Goal: Task Accomplishment & Management: Complete application form

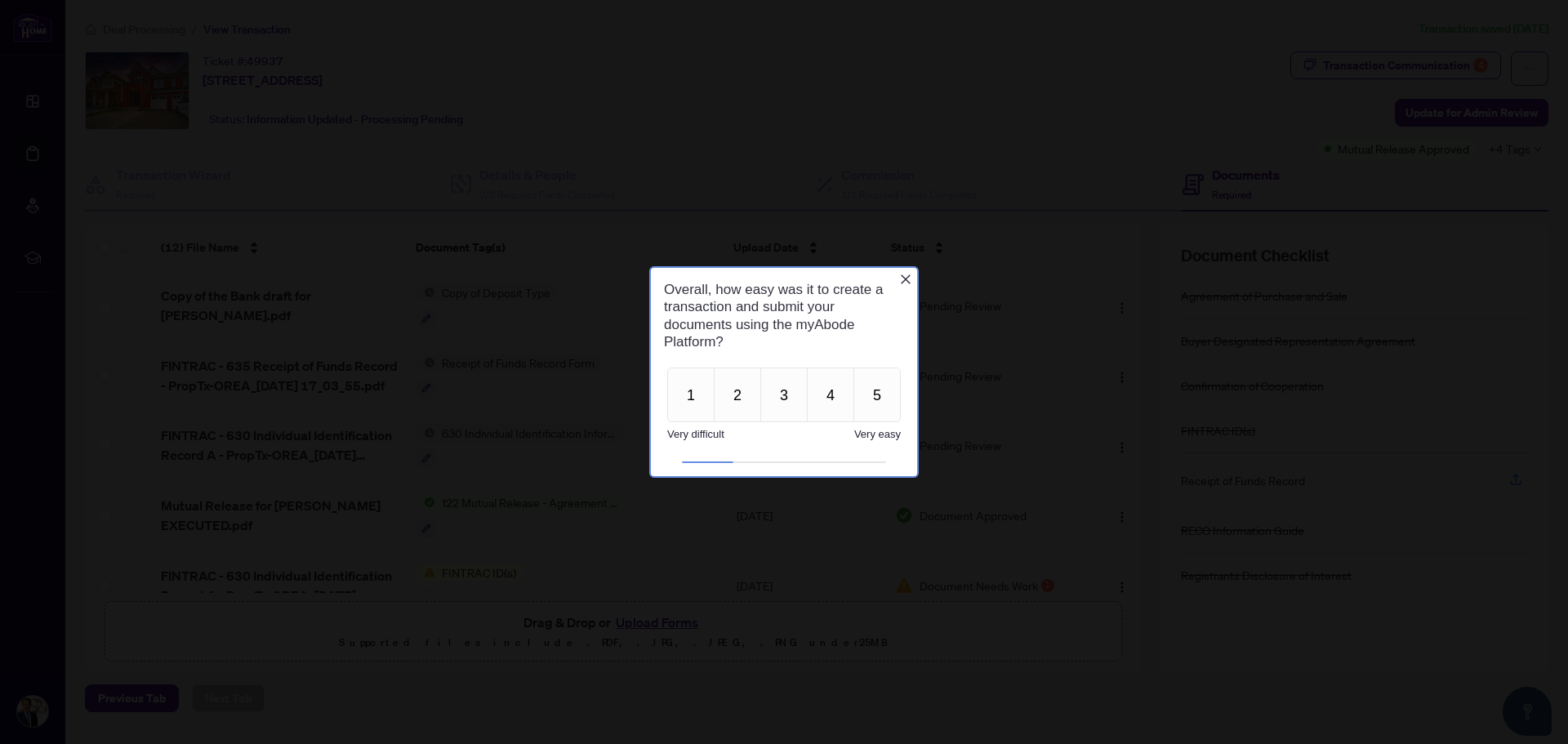
click at [906, 276] on icon "Close button" at bounding box center [905, 278] width 13 height 13
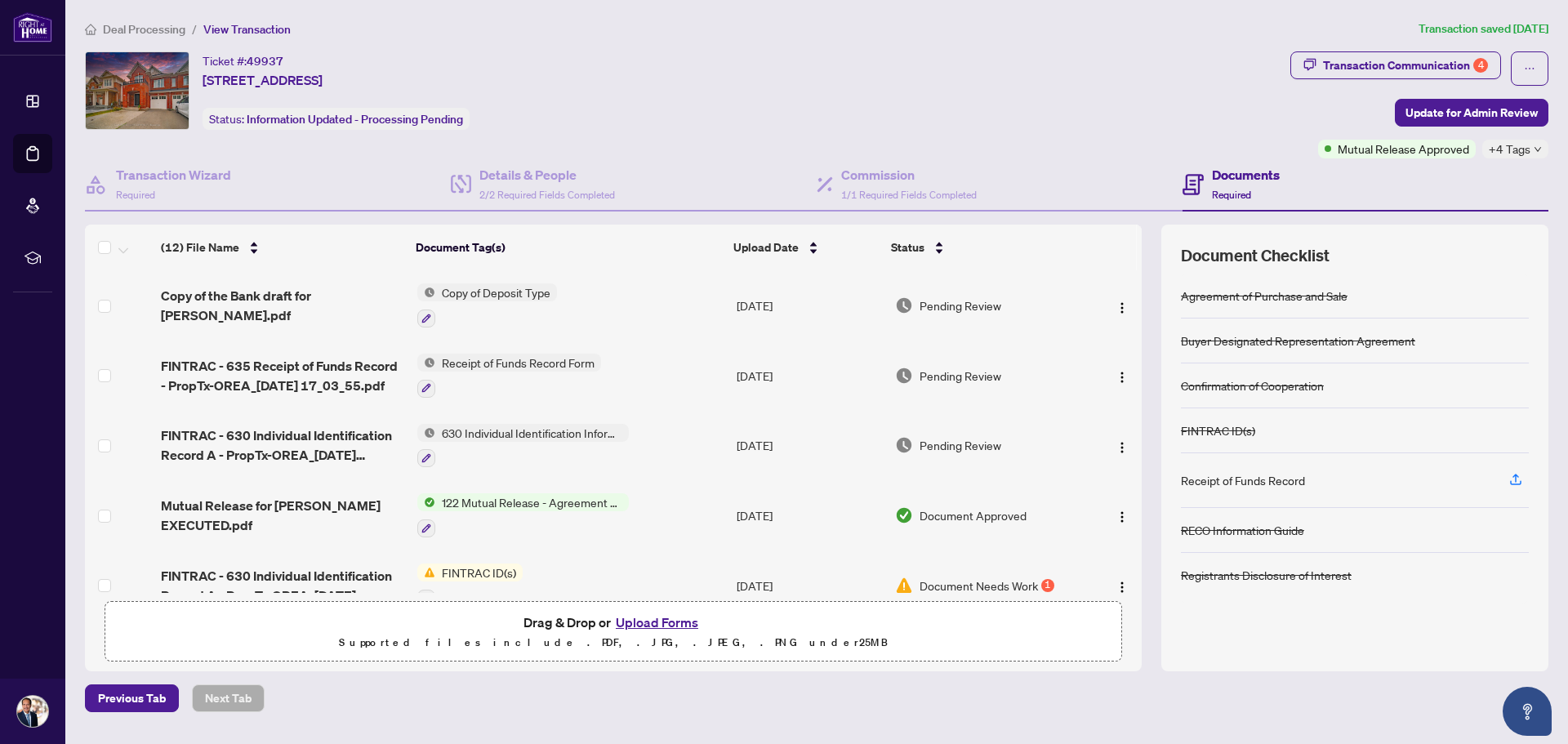
click at [144, 25] on span "Deal Processing" at bounding box center [144, 29] width 82 height 15
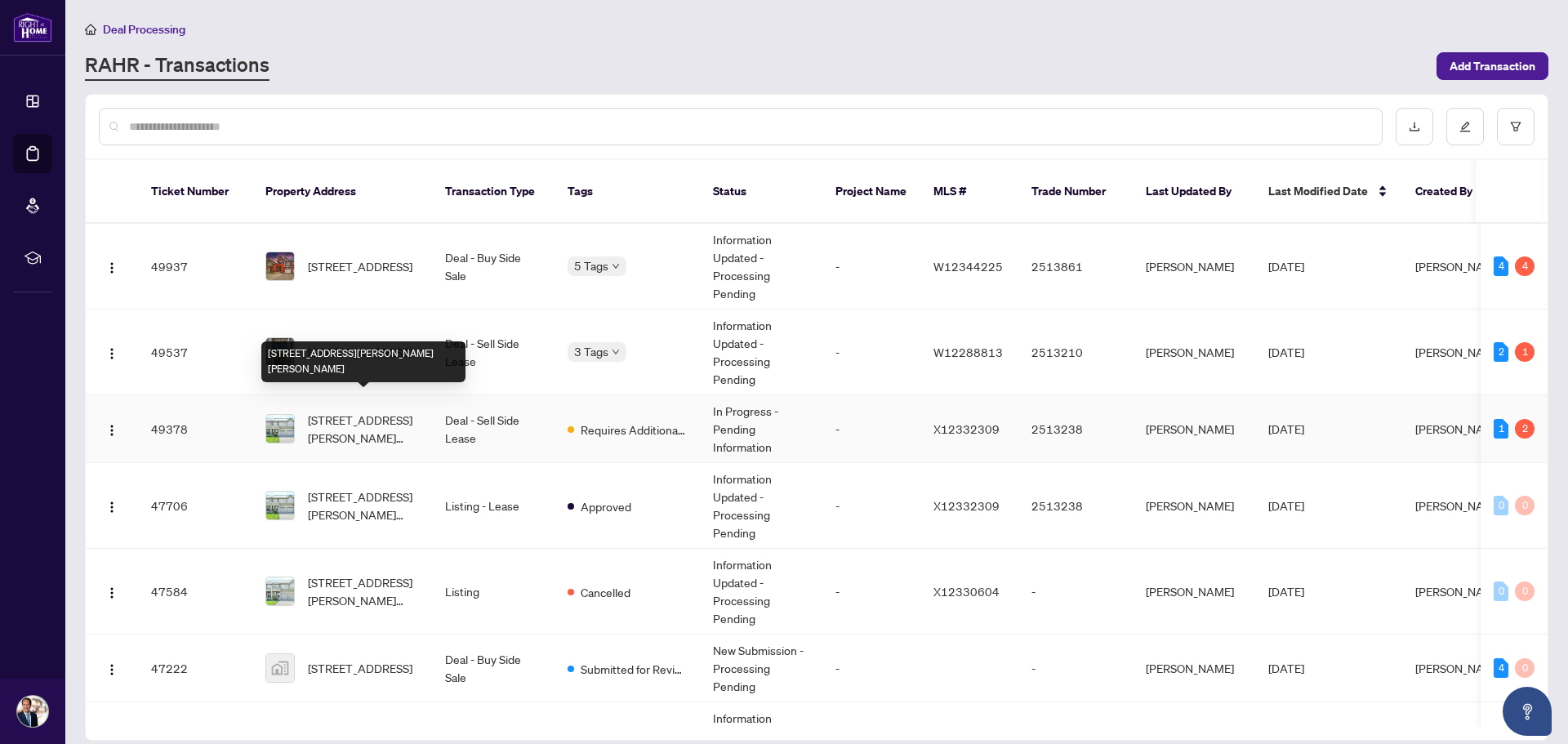
click at [320, 411] on span "[STREET_ADDRESS][PERSON_NAME][PERSON_NAME]" at bounding box center [363, 429] width 111 height 36
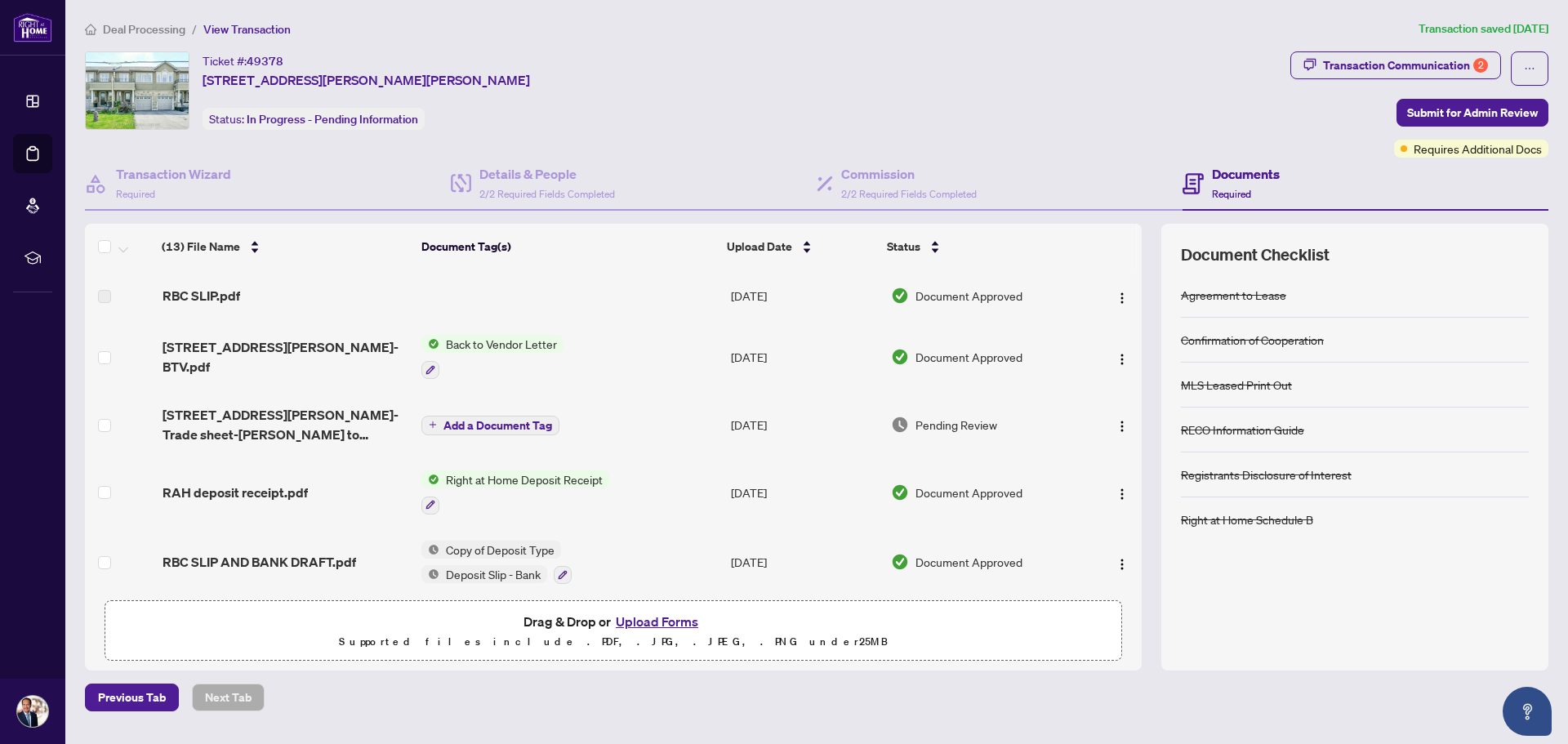
click at [653, 622] on button "Upload Forms" at bounding box center [656, 621] width 92 height 21
click at [1413, 150] on span "Requires Additional Docs" at bounding box center [1477, 149] width 128 height 18
click at [1372, 72] on div "Transaction Communication 2" at bounding box center [1406, 65] width 165 height 26
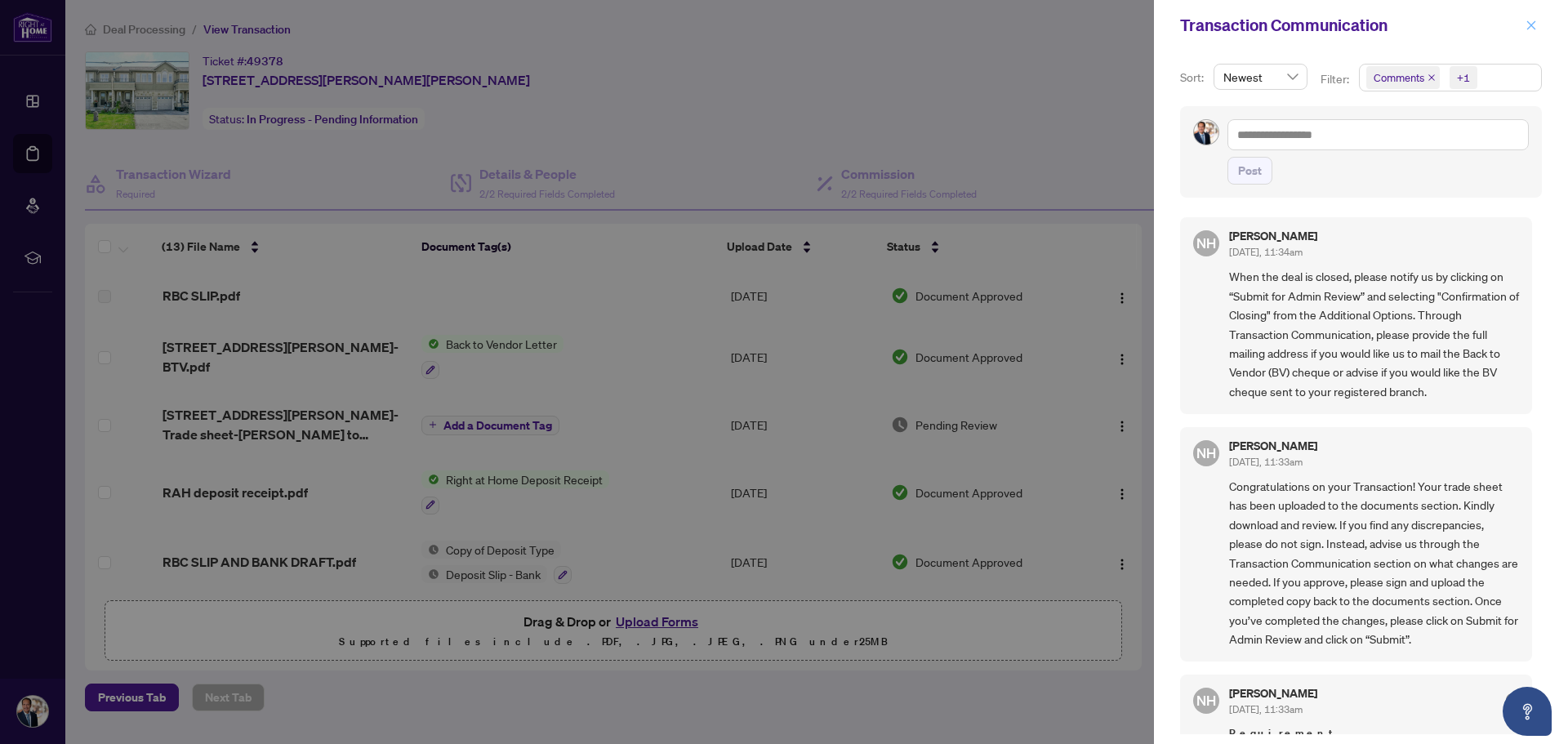
click at [1529, 23] on icon "close" at bounding box center [1530, 25] width 11 height 11
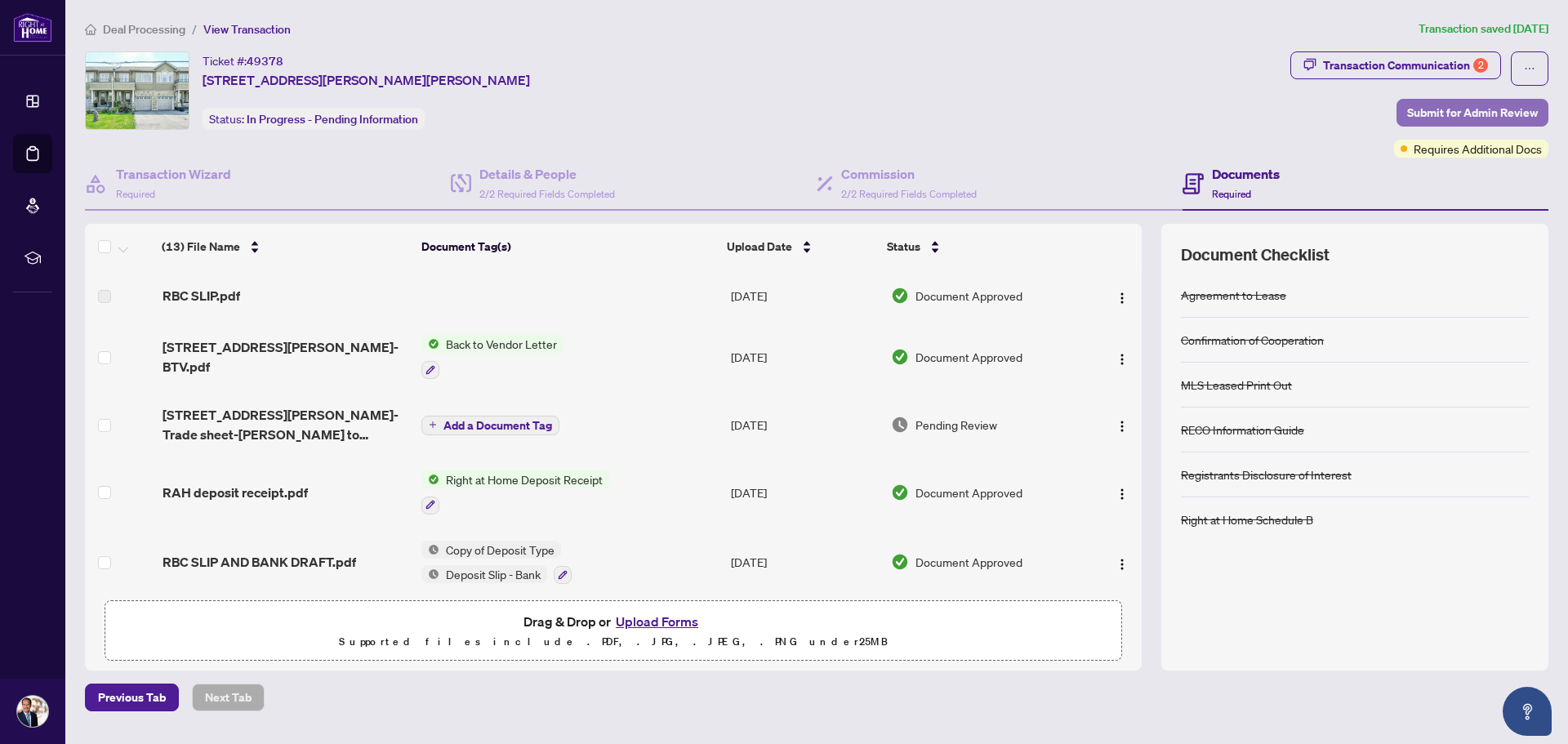
click at [1484, 119] on span "Submit for Admin Review" at bounding box center [1472, 113] width 131 height 26
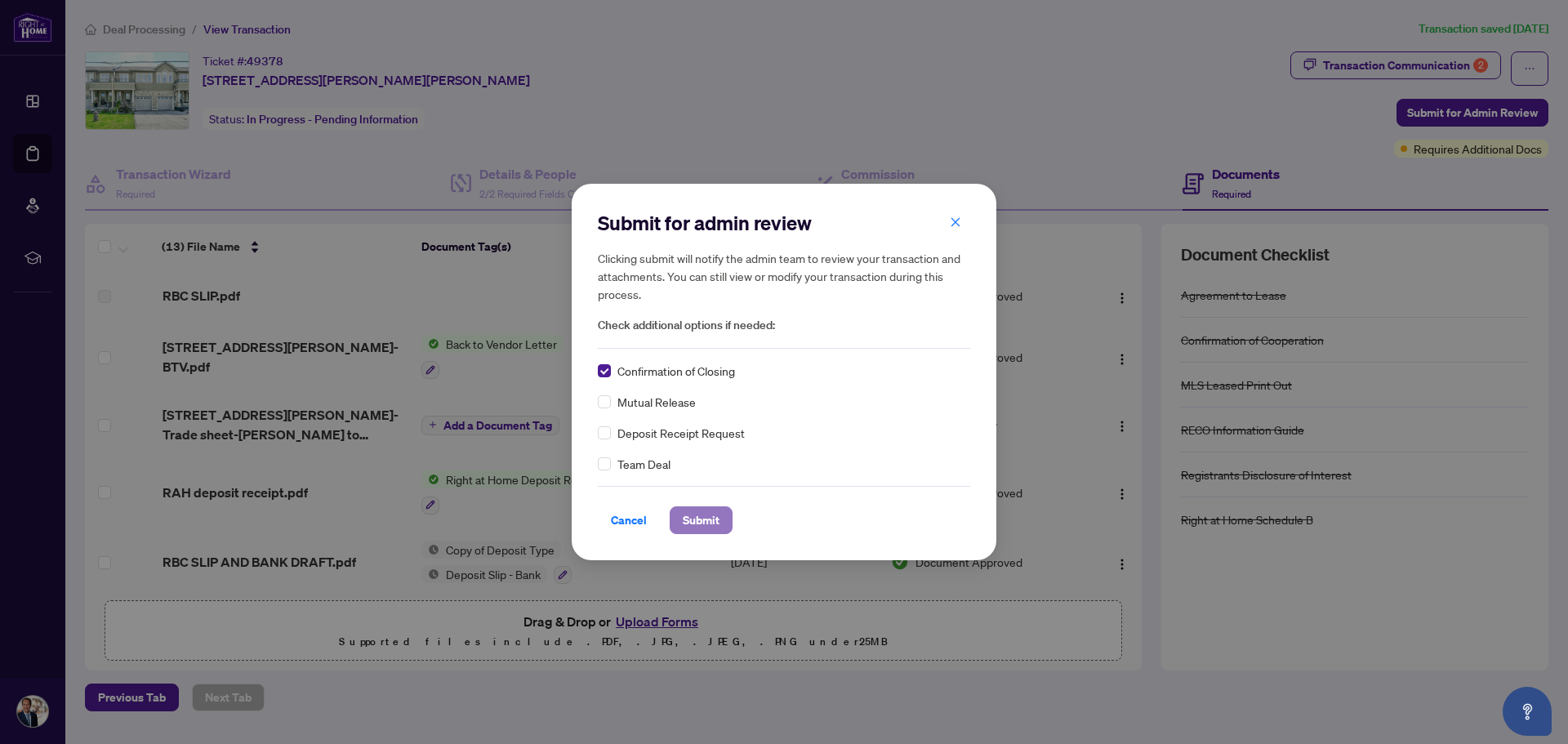
click at [700, 525] on span "Submit" at bounding box center [700, 520] width 37 height 26
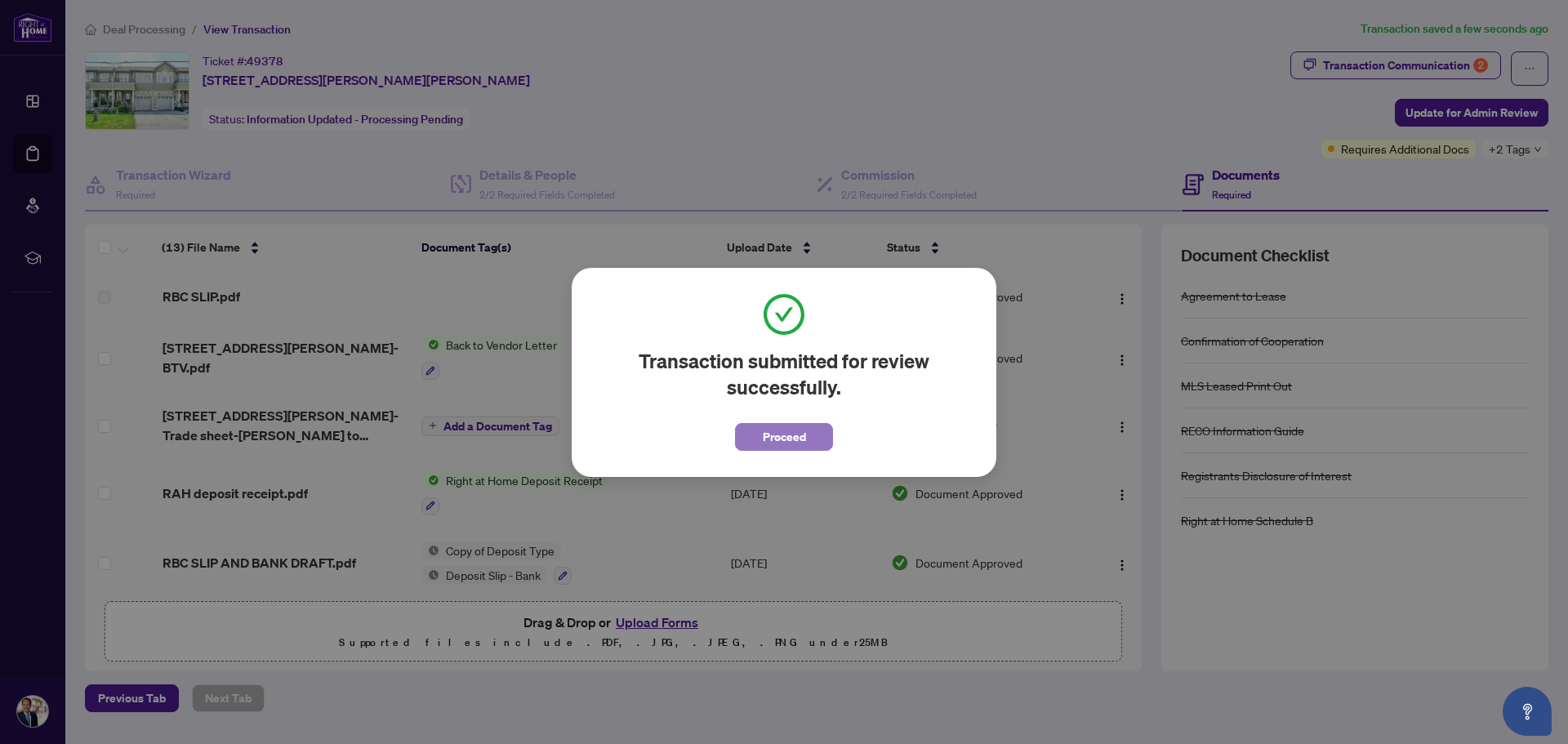
click at [784, 444] on span "Proceed" at bounding box center [784, 436] width 43 height 26
